Goal: Navigation & Orientation: Go to known website

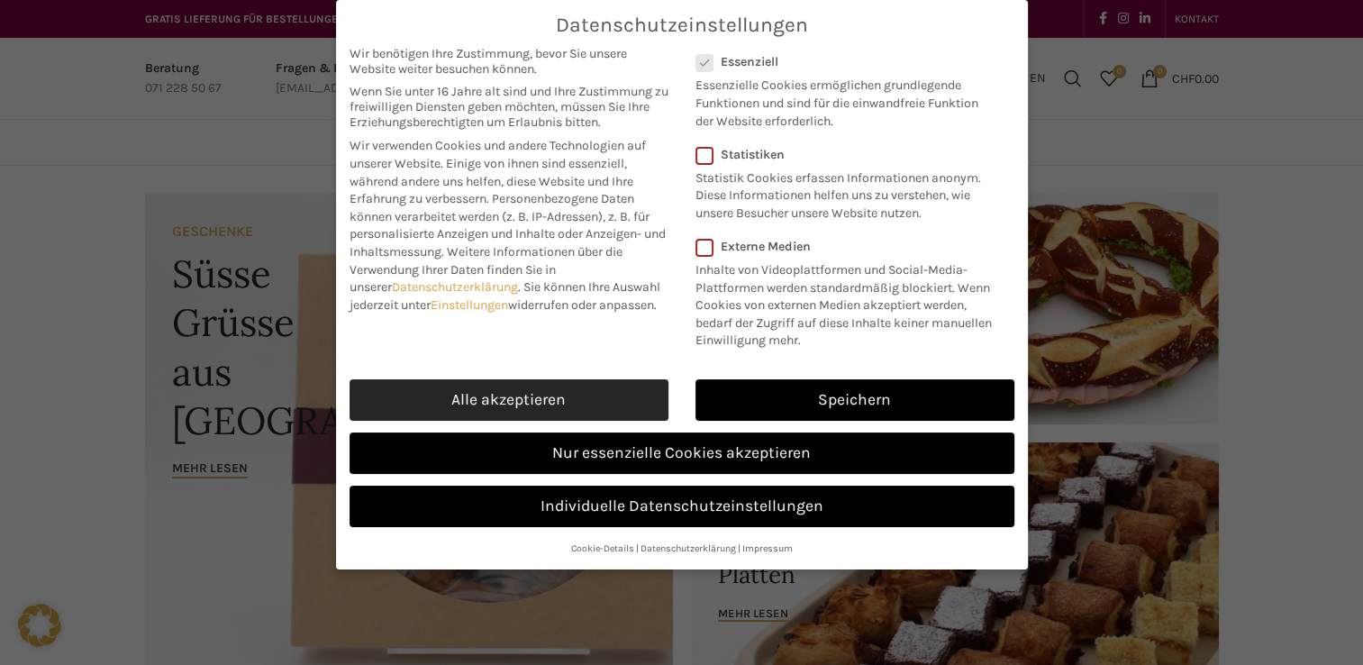
click at [489, 398] on link "Alle akzeptieren" at bounding box center [508, 399] width 319 height 41
checkbox input "true"
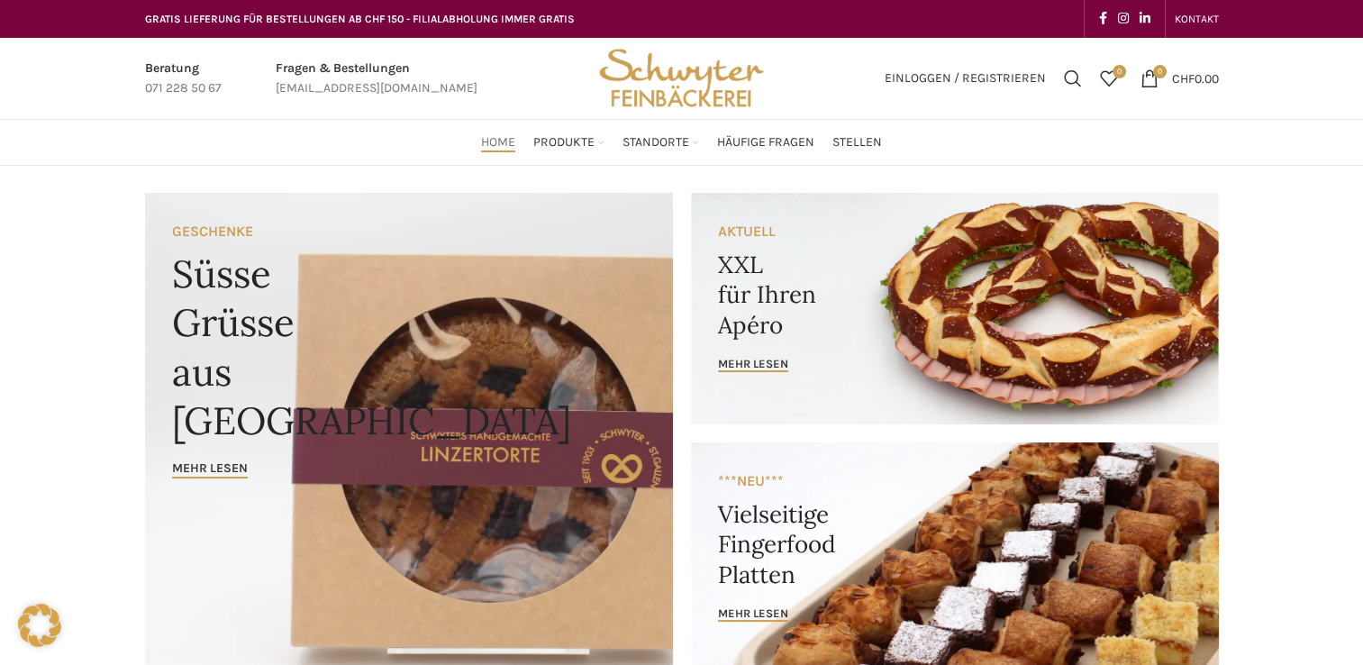
click at [692, 95] on img "Site logo" at bounding box center [681, 78] width 177 height 81
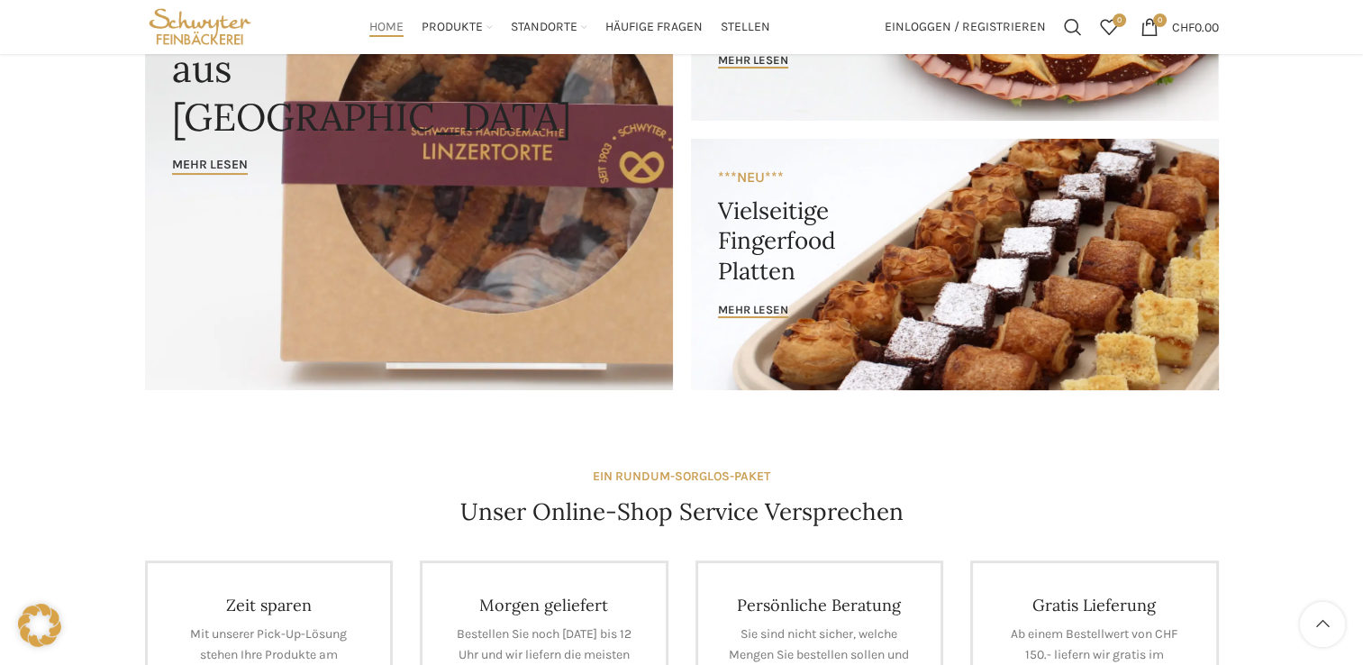
scroll to position [180, 0]
